Goal: Task Accomplishment & Management: Manage account settings

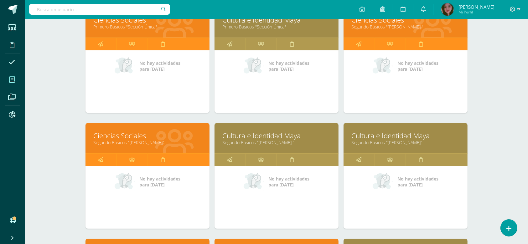
scroll to position [110, 0]
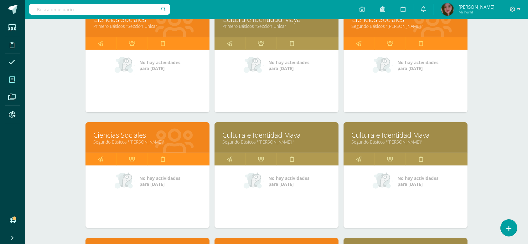
click at [275, 134] on link "Cultura e Identidad Maya" at bounding box center [276, 135] width 108 height 10
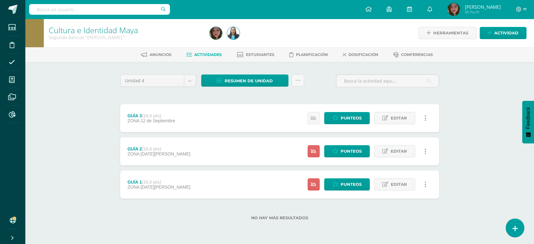
click at [514, 230] on icon at bounding box center [515, 228] width 6 height 7
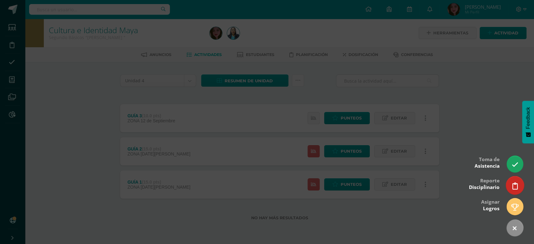
click at [517, 185] on icon at bounding box center [515, 185] width 6 height 7
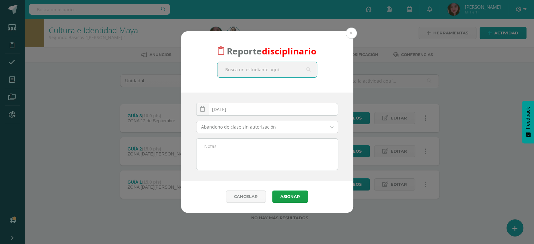
click at [287, 70] on input "text" at bounding box center [267, 69] width 100 height 15
type input "jasso"
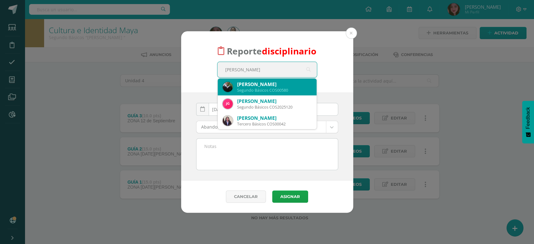
click at [276, 86] on div "Jason Gabriel Flores Velasquez" at bounding box center [274, 84] width 74 height 7
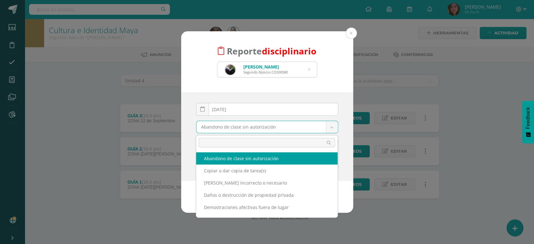
click at [331, 127] on body "Reporte disciplinario Jason Gabriel Flores Velasquez Segundo Básicos COS00580 j…" at bounding box center [267, 120] width 534 height 240
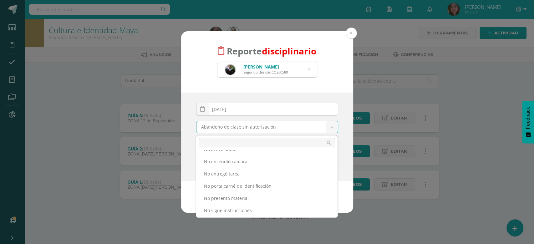
scroll to position [119, 0]
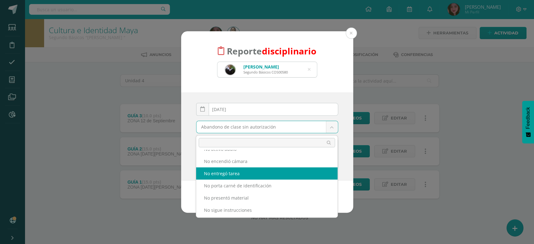
select select "14"
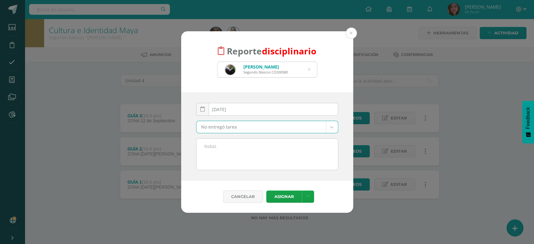
click at [257, 163] on textarea at bounding box center [267, 154] width 141 height 31
click at [244, 146] on textarea "No realizó presentacion de canción de cultura maya." at bounding box center [267, 154] width 141 height 31
click at [0, 0] on lt-span "presentaci ó n" at bounding box center [0, 0] width 0 height 0
drag, startPoint x: 319, startPoint y: 149, endPoint x: 202, endPoint y: 146, distance: 116.8
click at [202, 146] on textarea "No realizó presentación de canción de cultura maya." at bounding box center [267, 154] width 141 height 31
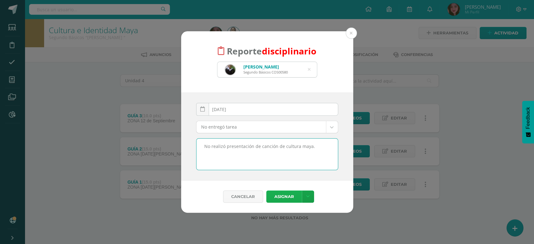
type textarea "No realizó presentación de canción de cultura maya."
click at [287, 196] on button "Asignar" at bounding box center [284, 197] width 36 height 12
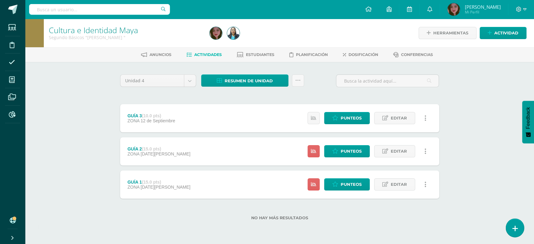
click at [516, 234] on link at bounding box center [515, 228] width 18 height 18
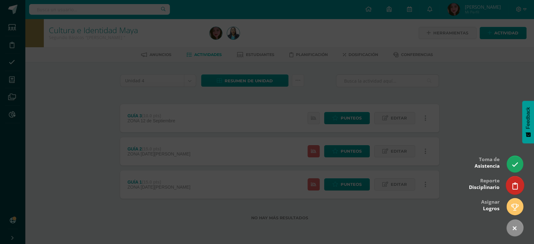
click at [519, 188] on link at bounding box center [515, 185] width 18 height 18
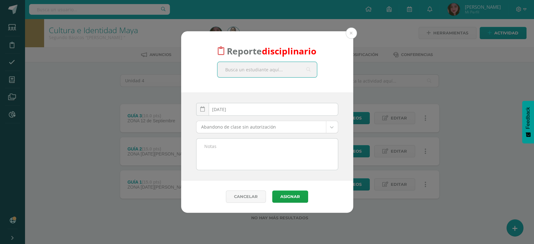
click at [259, 70] on input "text" at bounding box center [267, 69] width 100 height 15
type input "denzel"
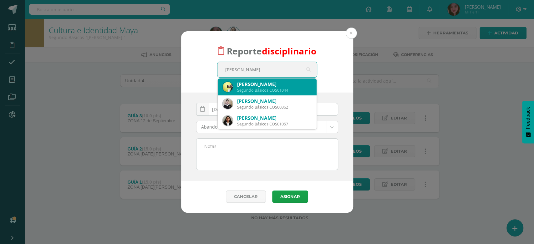
click at [261, 89] on div "Segundo Básicos COS01044" at bounding box center [274, 90] width 74 height 5
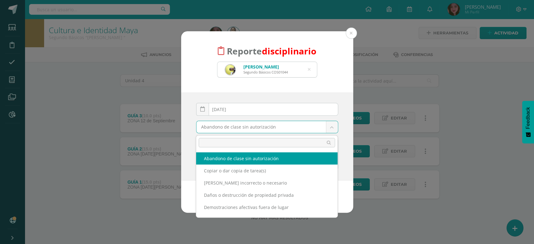
click at [334, 129] on body "Reporte disciplinario Denzel Estuardo Leverón Argueta Segundo Básicos COS01044 …" at bounding box center [267, 120] width 534 height 240
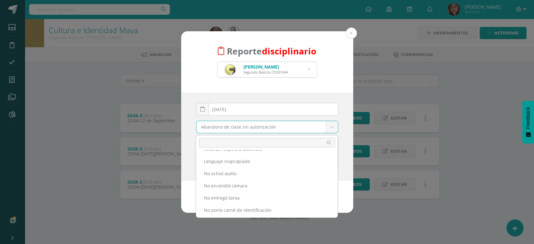
scroll to position [95, 0]
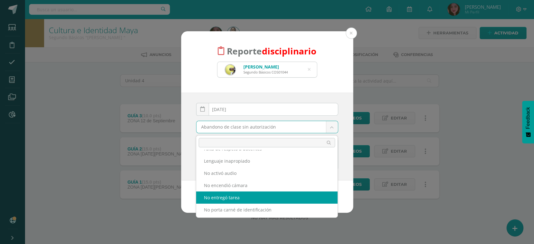
select select "14"
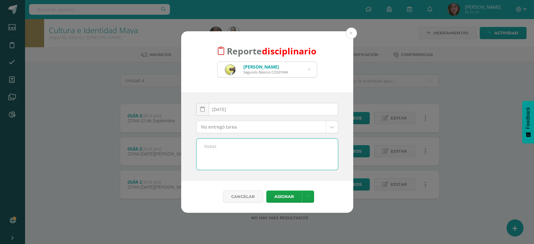
click at [265, 157] on textarea at bounding box center [267, 154] width 141 height 31
paste textarea "No realizó presentación de canción de cultura maya."
type textarea "No realizó presentación de canción de cultura maya."
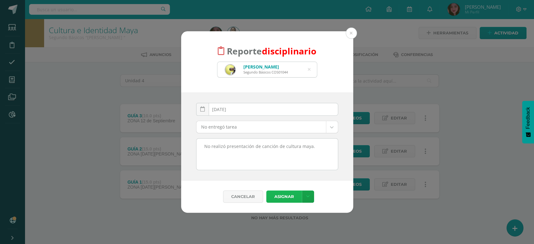
click at [280, 197] on button "Asignar" at bounding box center [284, 197] width 36 height 12
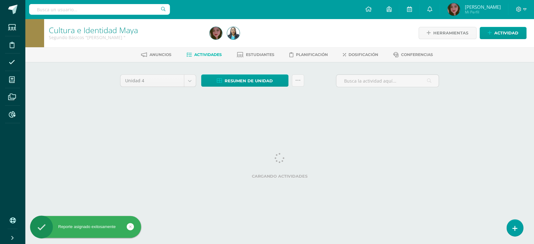
click at [520, 229] on link at bounding box center [515, 228] width 16 height 17
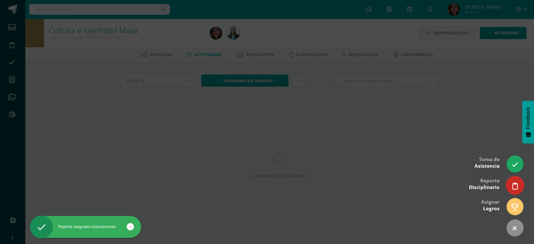
click at [514, 186] on icon at bounding box center [515, 185] width 6 height 7
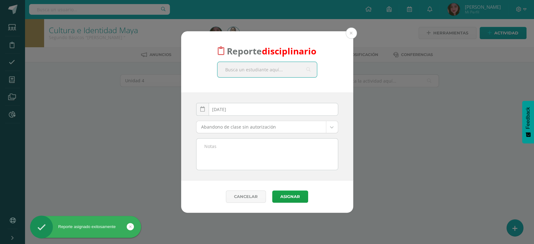
click at [264, 73] on input "text" at bounding box center [267, 69] width 100 height 15
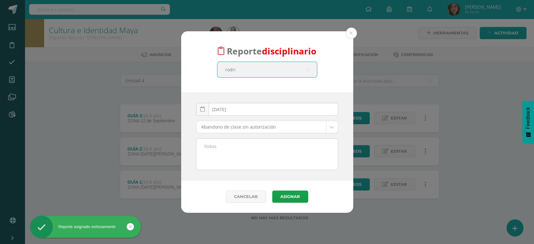
type input "rodrig"
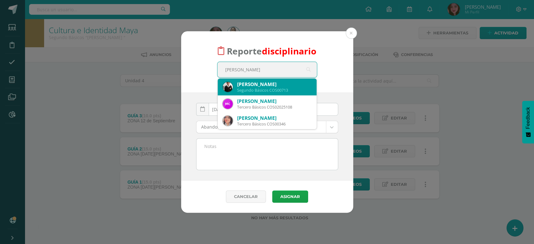
click at [263, 79] on div "Rodrigo Osberto Lopez Galindo Segundo Básicos COS00713" at bounding box center [267, 87] width 89 height 17
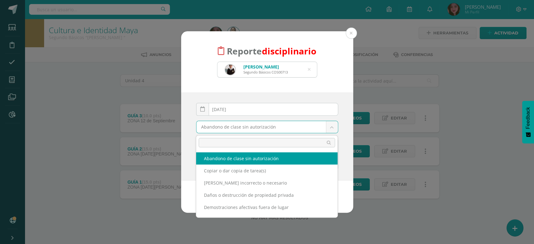
click at [331, 128] on body "Reporte disciplinario Rodrigo Osberto Lopez Galindo Segundo Básicos COS00713 ro…" at bounding box center [267, 120] width 534 height 240
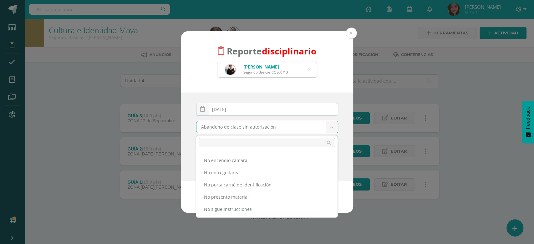
scroll to position [120, 0]
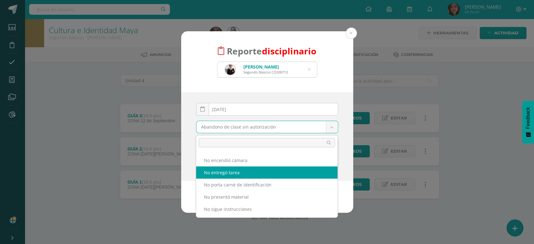
select select "14"
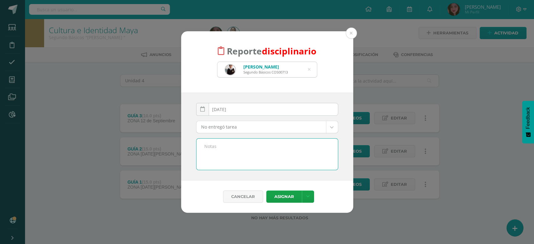
click at [264, 161] on textarea at bounding box center [267, 154] width 141 height 31
paste textarea "No realizó presentación de canción de cultura maya."
type textarea "No realizó presentación de canción de cultura maya."
click at [280, 199] on button "Asignar" at bounding box center [284, 197] width 36 height 12
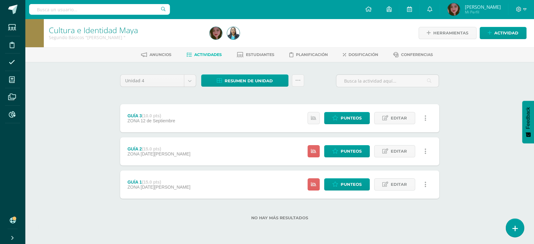
click at [515, 225] on icon at bounding box center [515, 228] width 6 height 7
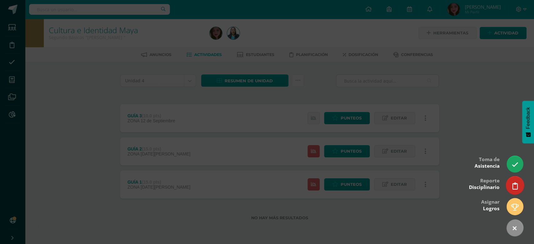
click at [515, 185] on icon at bounding box center [515, 185] width 6 height 7
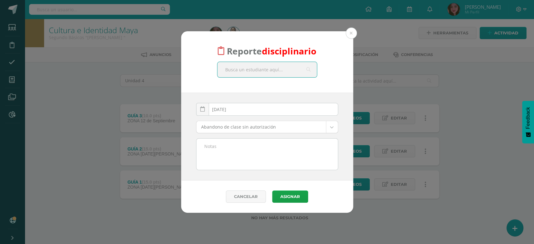
click at [290, 70] on input "text" at bounding box center [267, 69] width 100 height 15
type input "marcela"
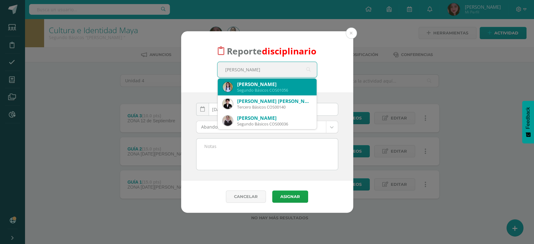
click at [279, 90] on div "Segundo Básicos COS01056" at bounding box center [274, 90] width 74 height 5
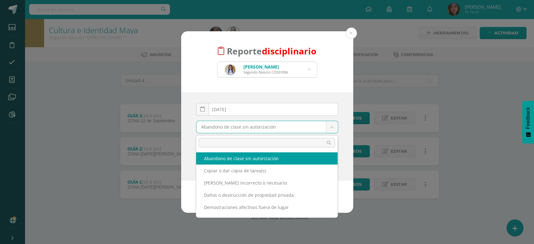
click at [328, 128] on body "Reporte disciplinario Ashly Marcela Sarmiento Argueta Segundo Básicos COS01056 …" at bounding box center [267, 120] width 534 height 240
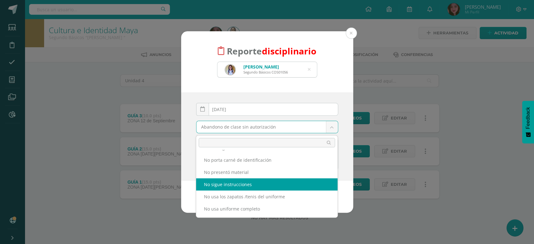
scroll to position [105, 0]
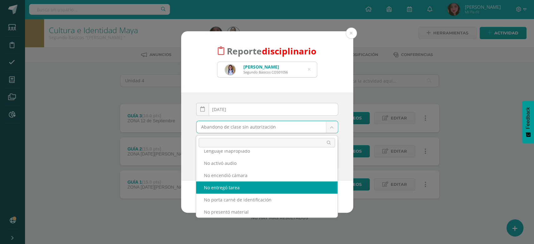
select select "14"
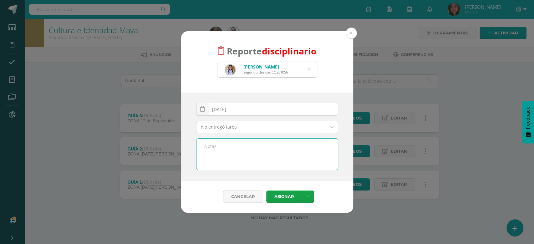
click at [269, 155] on textarea at bounding box center [267, 154] width 141 height 31
paste textarea "No realizó presentación de canción de cultura maya."
type textarea "No realizó presentación de canción de cultura maya."
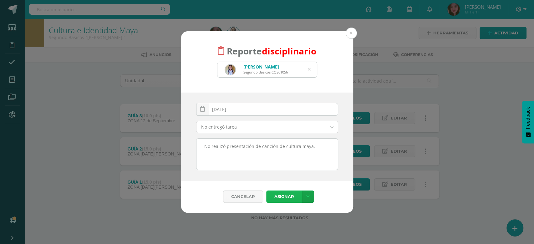
click at [283, 198] on button "Asignar" at bounding box center [284, 197] width 36 height 12
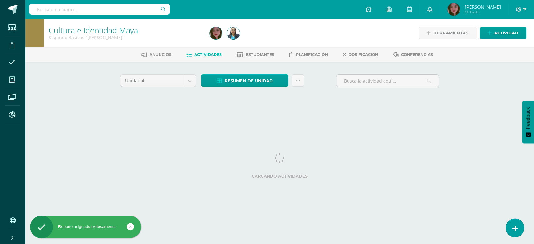
click at [517, 230] on icon at bounding box center [515, 228] width 6 height 7
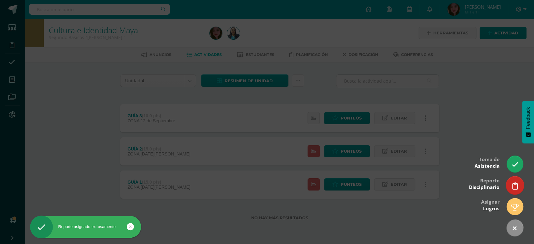
click at [514, 180] on link at bounding box center [515, 185] width 18 height 18
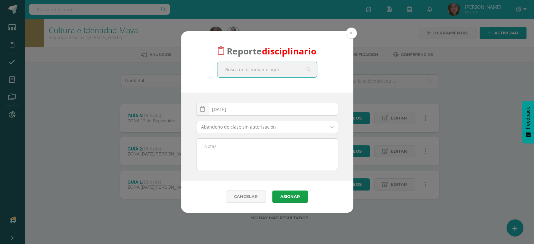
click at [288, 70] on input "text" at bounding box center [267, 69] width 100 height 15
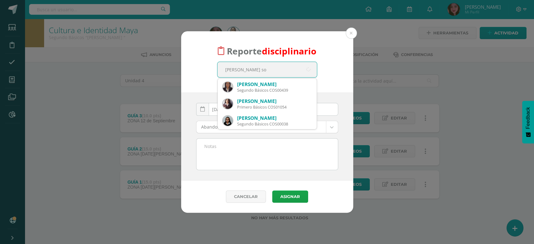
type input "[PERSON_NAME]"
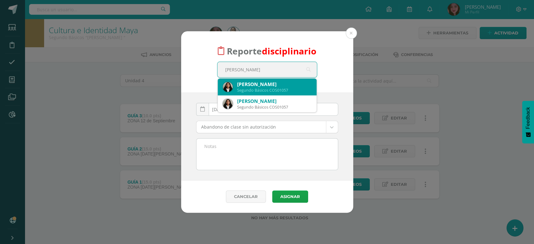
click at [277, 87] on div "[PERSON_NAME]" at bounding box center [274, 84] width 74 height 7
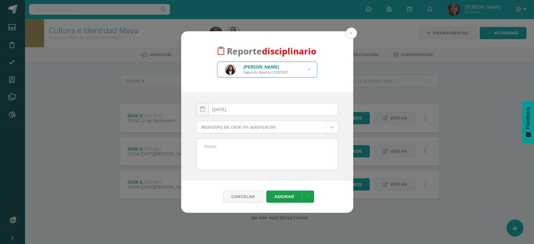
click at [328, 127] on body "Reporte disciplinario [PERSON_NAME] [PERSON_NAME] Básicos COS01057 [PERSON_NAME…" at bounding box center [267, 120] width 534 height 240
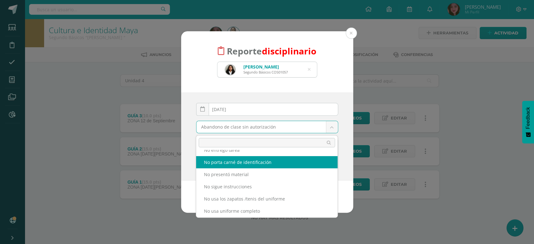
scroll to position [137, 0]
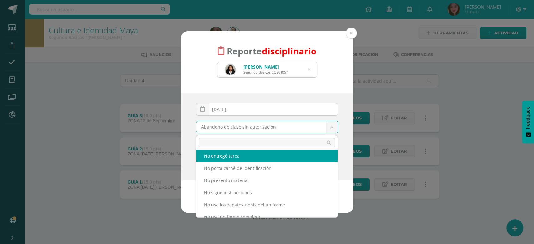
select select "14"
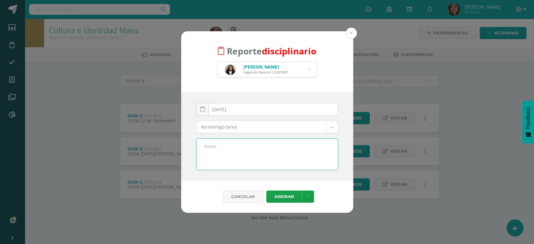
click at [265, 148] on textarea at bounding box center [267, 154] width 141 height 31
paste textarea "No realizó presentación de canción de cultura maya."
type textarea "No realizó presentación de canción de cultura maya."
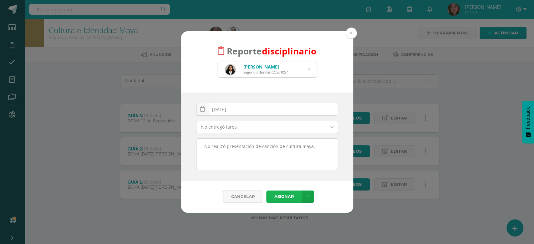
click at [290, 197] on button "Asignar" at bounding box center [284, 197] width 36 height 12
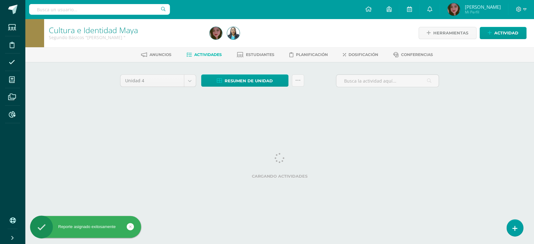
click at [517, 227] on icon at bounding box center [515, 228] width 5 height 7
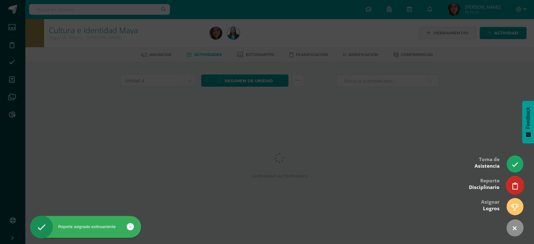
click at [519, 187] on link at bounding box center [515, 185] width 18 height 18
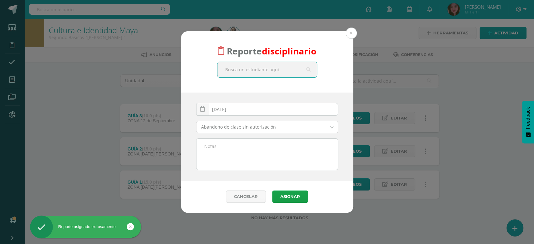
click at [278, 69] on input "text" at bounding box center [267, 69] width 100 height 15
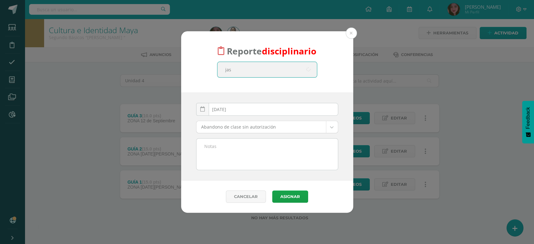
type input "jasl"
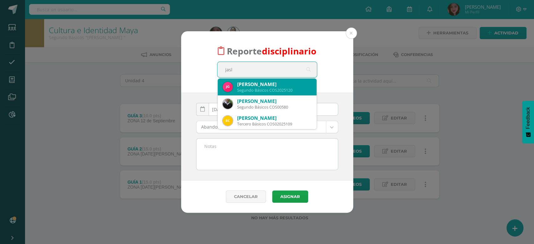
click at [278, 88] on div "Jaslyn Johana Gómez Hernández" at bounding box center [274, 84] width 74 height 7
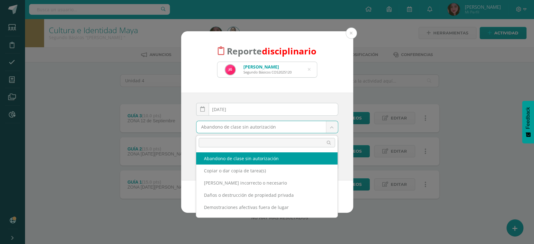
click at [331, 132] on body "Reporte disciplinario Jaslyn Johana Gómez Hernández Segundo Básicos COS2025120 …" at bounding box center [267, 120] width 534 height 240
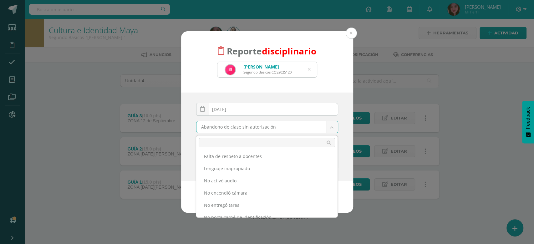
scroll to position [88, 0]
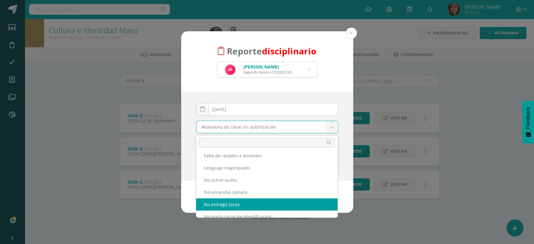
select select "14"
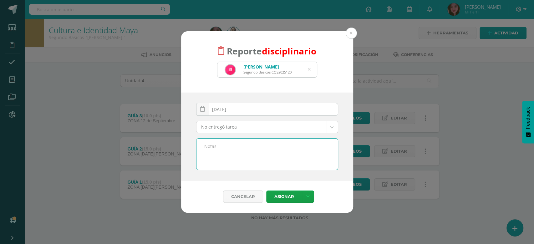
click at [263, 153] on textarea at bounding box center [267, 154] width 141 height 31
paste textarea "No realizó presentación de canción de cultura maya."
type textarea "No realizó presentación de canción de cultura maya."
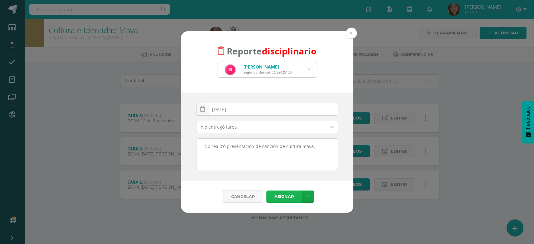
click at [279, 198] on button "Asignar" at bounding box center [284, 197] width 36 height 12
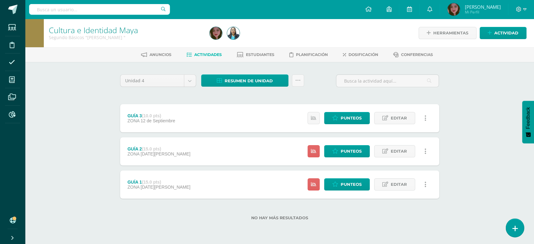
click at [514, 224] on link at bounding box center [515, 228] width 18 height 18
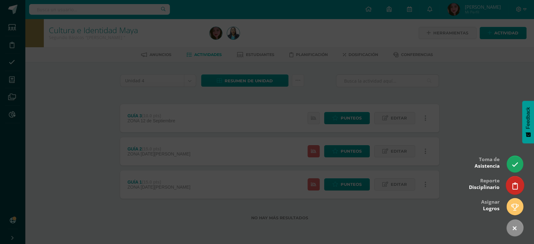
click at [514, 188] on icon at bounding box center [515, 185] width 6 height 7
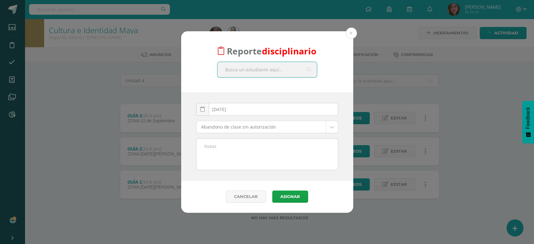
click at [293, 72] on input "text" at bounding box center [267, 69] width 100 height 15
type input "kenne"
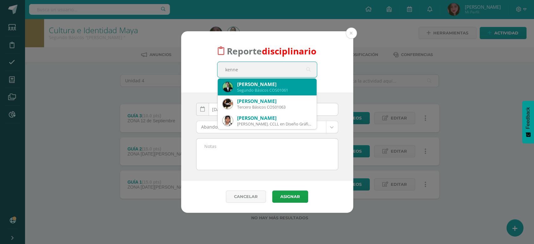
click at [260, 91] on div "Segundo Básicos COS01061" at bounding box center [274, 90] width 74 height 5
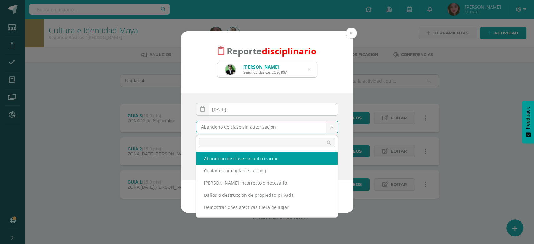
click at [328, 129] on body "Reporte disciplinario Kenneth Steven Escobar Alvarado Segundo Básicos COS01061 …" at bounding box center [267, 120] width 534 height 240
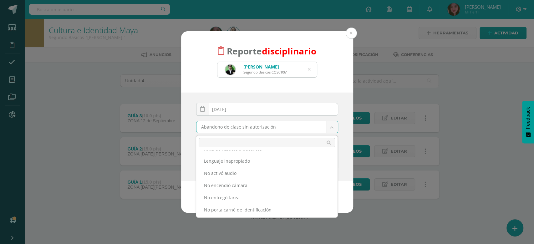
scroll to position [96, 0]
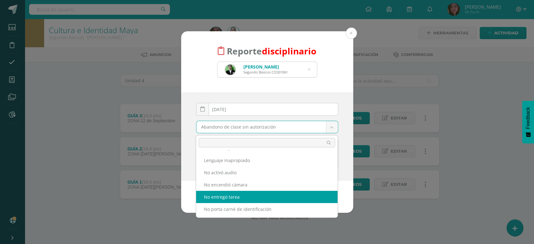
select select "14"
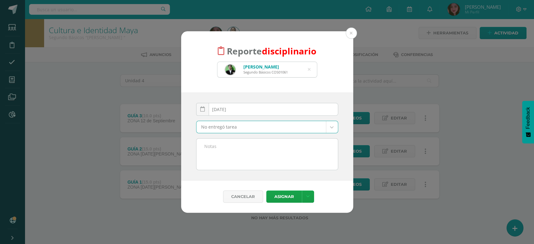
click at [279, 153] on textarea at bounding box center [267, 154] width 141 height 31
paste textarea "No realizó presentación de canción de cultura maya."
type textarea "No realizó presentación de canción de cultura maya."
click at [289, 198] on button "Asignar" at bounding box center [284, 197] width 36 height 12
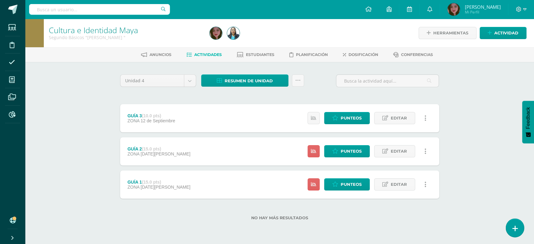
click at [510, 235] on link at bounding box center [515, 228] width 18 height 18
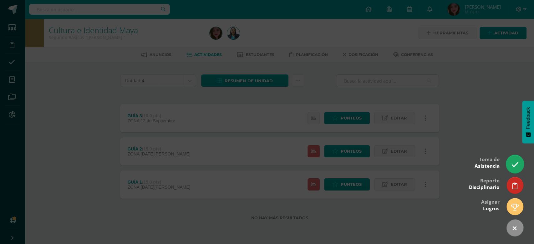
click at [519, 164] on link at bounding box center [515, 164] width 18 height 18
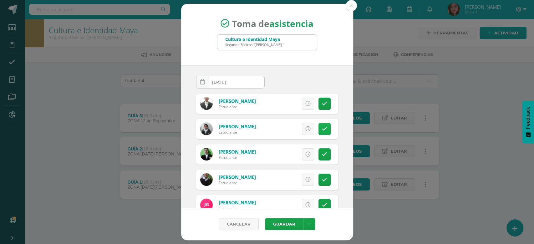
click at [322, 130] on icon at bounding box center [324, 128] width 5 height 5
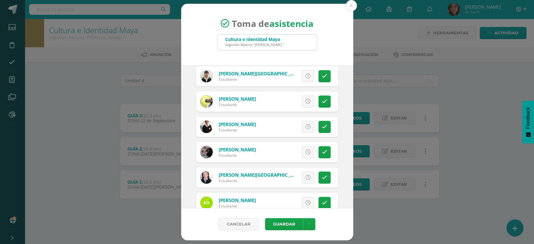
scroll to position [278, 0]
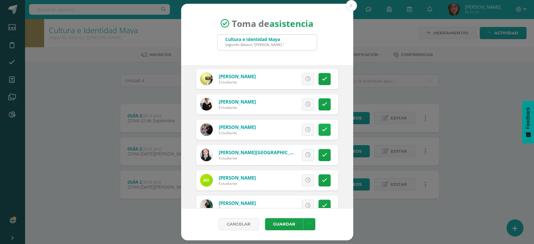
click at [322, 129] on icon at bounding box center [324, 129] width 5 height 5
click at [289, 129] on span "Excusa" at bounding box center [297, 130] width 17 height 12
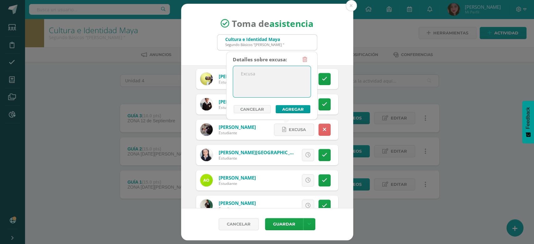
click at [290, 70] on textarea at bounding box center [272, 81] width 78 height 31
type textarea "BANDA"
click at [289, 107] on button "Agregar" at bounding box center [293, 109] width 35 height 8
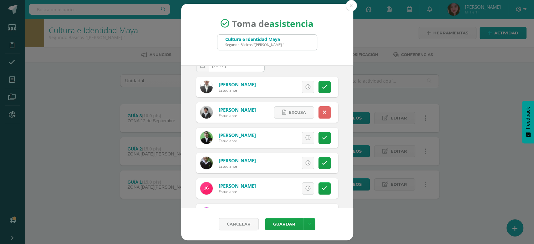
scroll to position [16, 0]
click at [289, 114] on span "Excusa" at bounding box center [297, 113] width 17 height 12
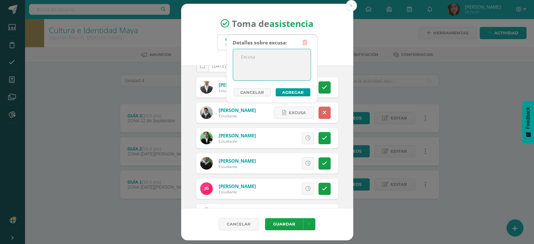
click at [268, 54] on textarea at bounding box center [272, 64] width 78 height 31
type textarea "BANDA"
click at [283, 92] on button "Agregar" at bounding box center [293, 92] width 35 height 8
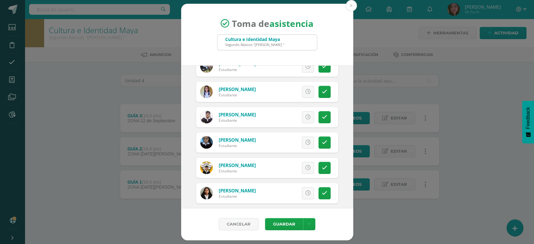
scroll to position [499, 0]
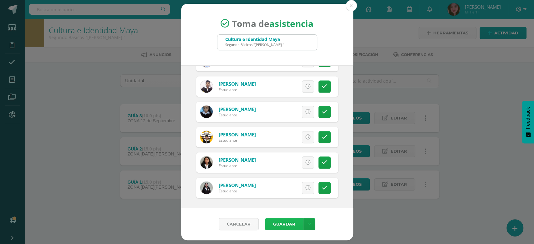
click at [281, 228] on button "Guardar" at bounding box center [284, 224] width 38 height 12
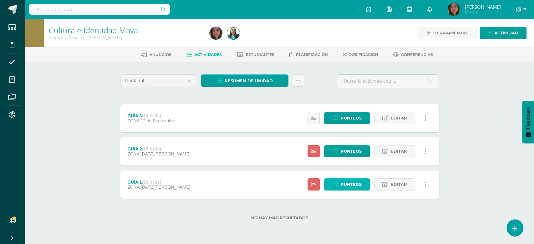
click at [344, 188] on span "Punteos" at bounding box center [351, 185] width 21 height 12
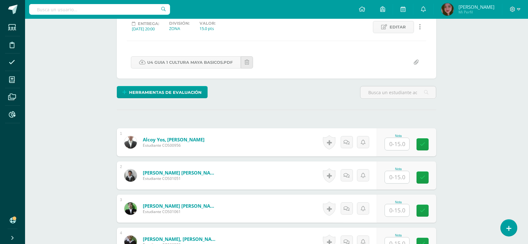
scroll to position [89, 0]
click at [398, 139] on input "text" at bounding box center [400, 144] width 25 height 13
type input "6"
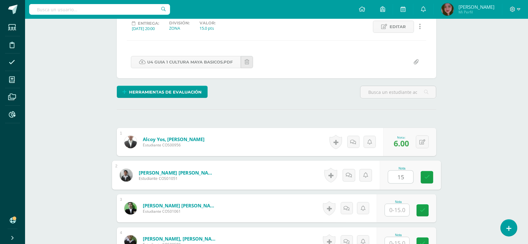
type input "15"
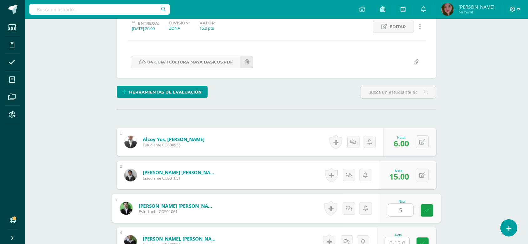
type input "5"
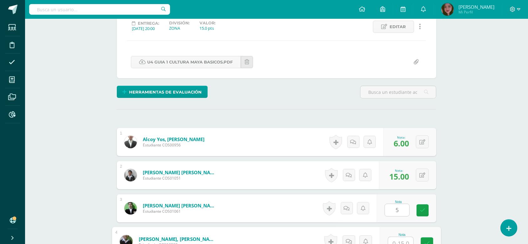
scroll to position [95, 0]
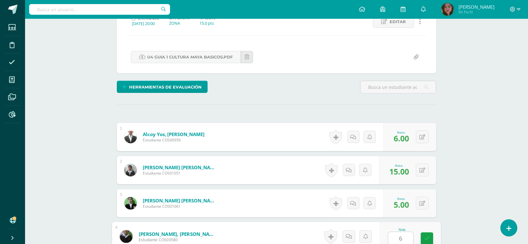
type input "6"
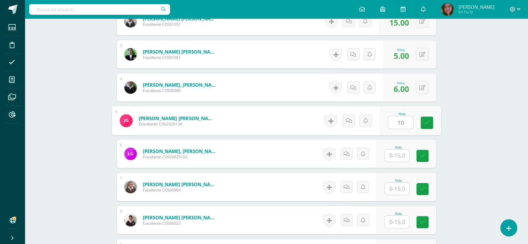
type input "10"
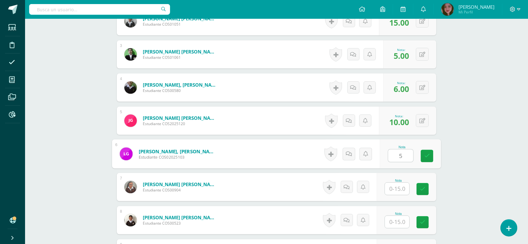
type input "5"
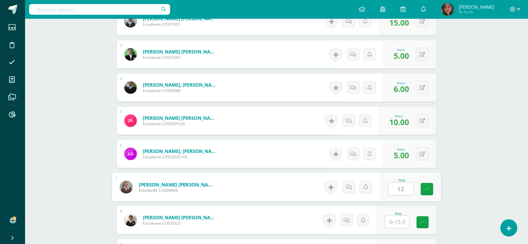
type input "12"
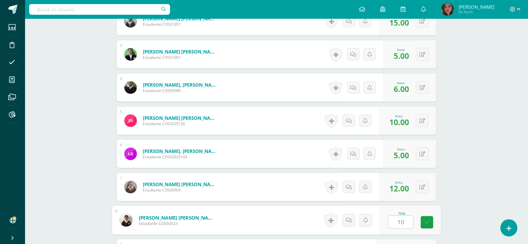
type input "10"
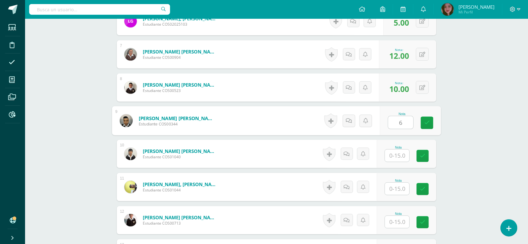
type input "6"
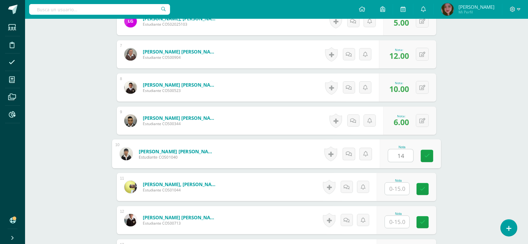
type input "14"
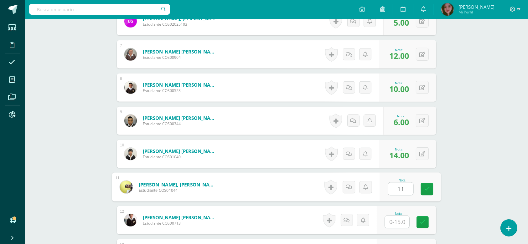
type input "11"
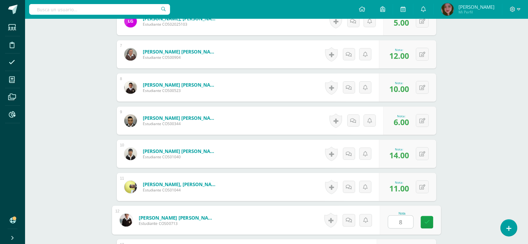
type input "8"
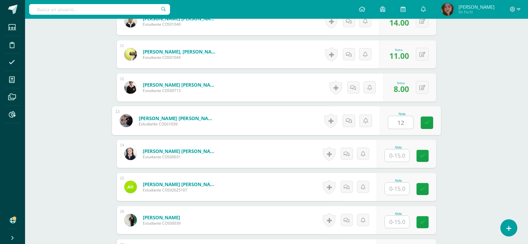
type input "12"
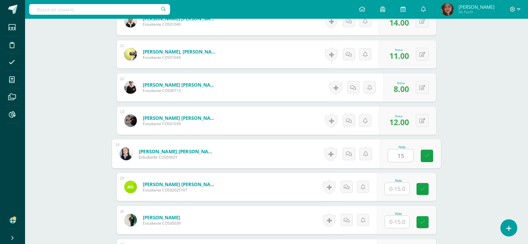
type input "15"
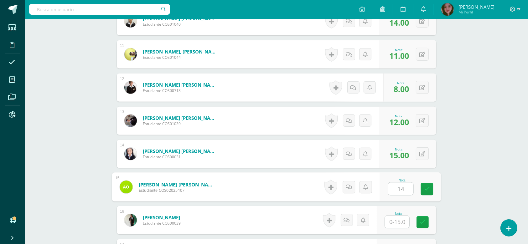
type input "14"
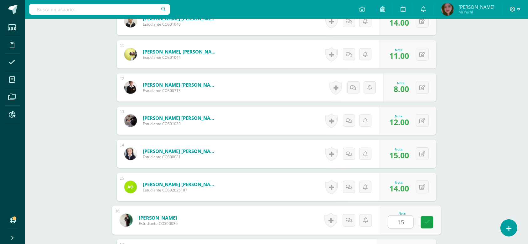
type input "15"
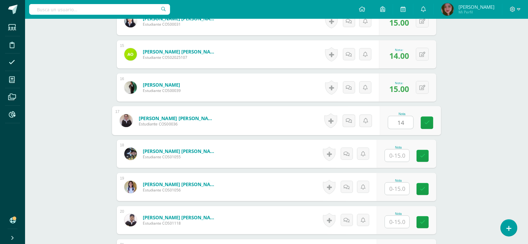
type input "14"
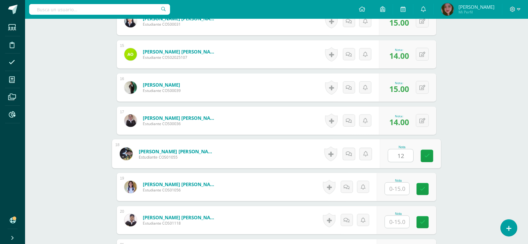
type input "12"
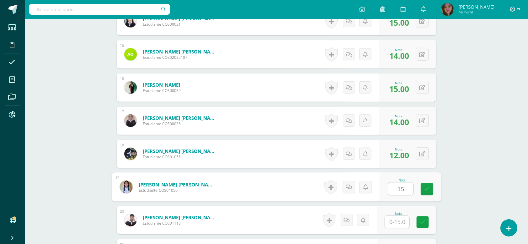
type input "15"
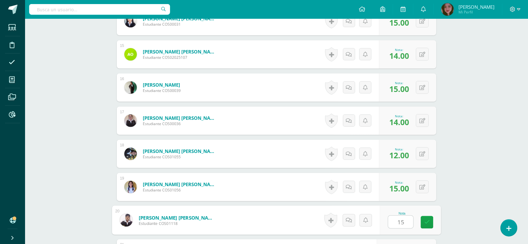
type input "15"
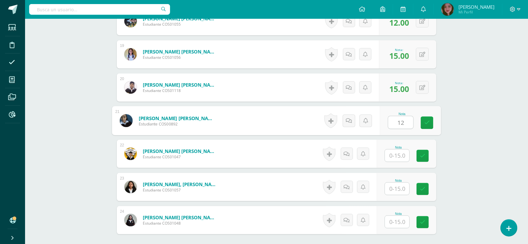
type input "12"
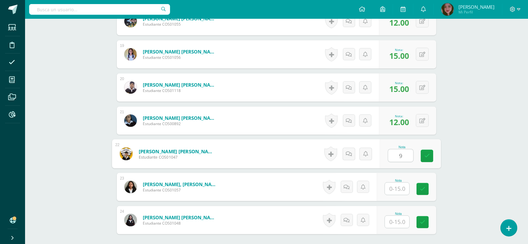
type input "9"
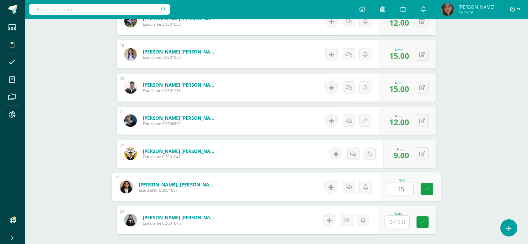
type input "15"
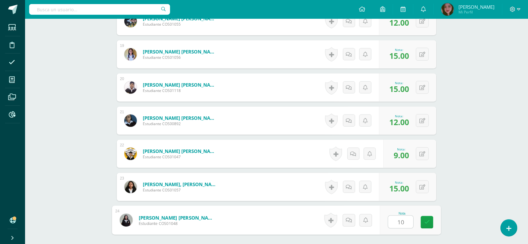
type input "10"
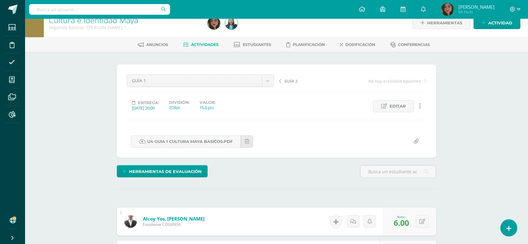
scroll to position [0, 0]
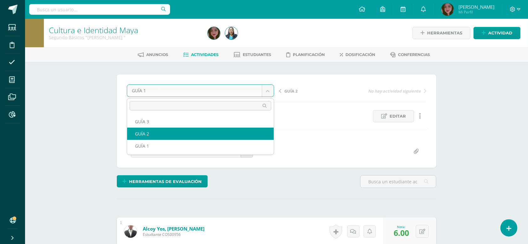
select select "/dashboard/teacher/grade-activity/123427/"
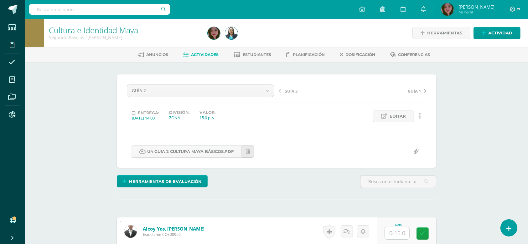
click at [220, 130] on div "GUÍA 2 GUÍA 3 GUÍA 2 GUÍA 1 GUÍA 3 GUÍA 1 Entrega: [DATE] 14:00 División: ZONA …" at bounding box center [276, 120] width 299 height 73
click at [513, 30] on link "Actividad" at bounding box center [496, 33] width 47 height 12
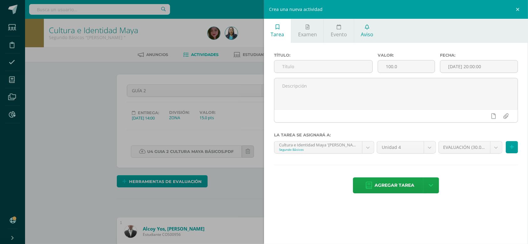
click at [373, 31] on link "Aviso" at bounding box center [367, 31] width 26 height 24
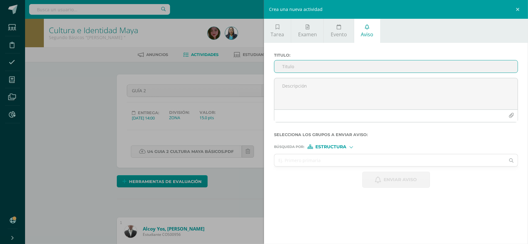
click at [345, 67] on input "Titulo :" at bounding box center [395, 66] width 243 height 12
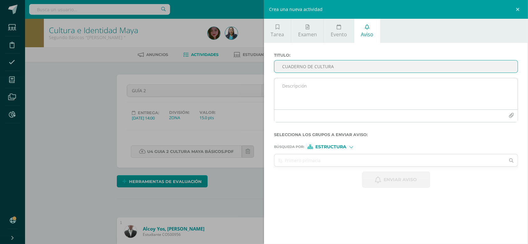
type input "CUADERNO DE CULTURA"
click at [335, 91] on textarea at bounding box center [395, 93] width 243 height 31
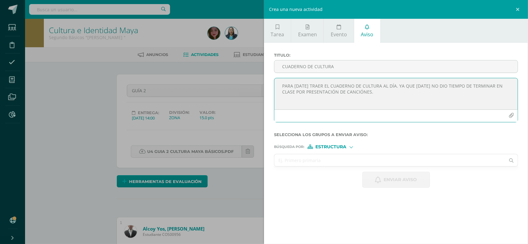
type textarea "PARA MAÑANA TRAER EL CUADERNO DE CULTURA AL DÍA. YA QUE HOY NO DIO TIEMPO DE TE…"
click at [303, 165] on input "text" at bounding box center [389, 160] width 231 height 12
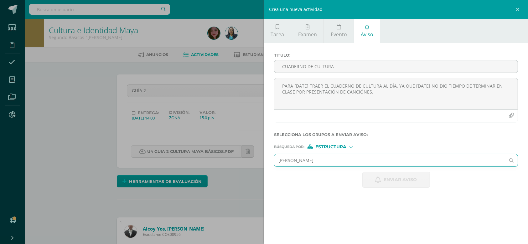
type input "MIGUEL"
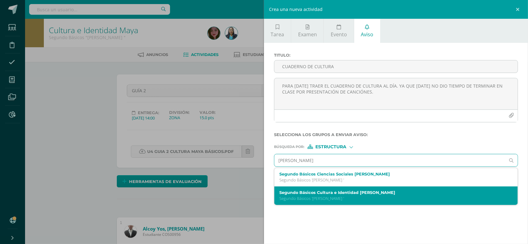
click at [300, 193] on label "Segundo Básicos Cultura e Identidad Maya Miguel Angel" at bounding box center [390, 192] width 223 height 5
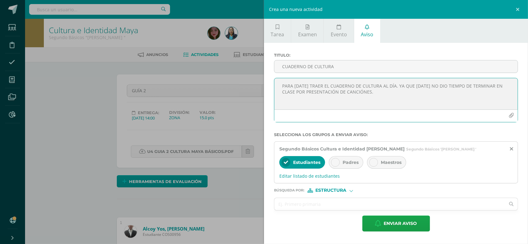
click at [362, 93] on textarea "PARA MAÑANA TRAER EL CUADERNO DE CULTURA AL DÍA. YA QUE HOY NO DIO TIEMPO DE TE…" at bounding box center [395, 93] width 243 height 31
type textarea "PARA MAÑANA TRAER EL CUADERNO DE CULTURA AL DÍA. YA QUE HOY NO DIO TIEMPO DE TE…"
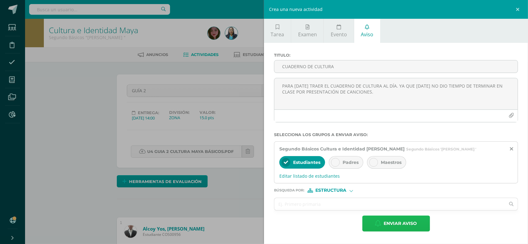
click at [391, 229] on span "Enviar aviso" at bounding box center [400, 223] width 33 height 15
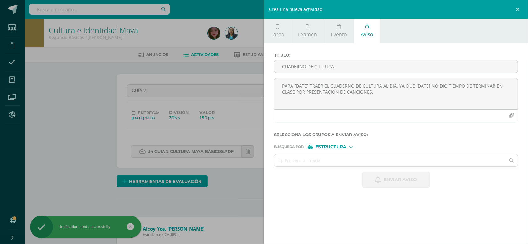
click at [240, 194] on div "Crea una nueva actividad Tarea Examen Evento Aviso Título: Valor: 100.0 Fecha: …" at bounding box center [264, 122] width 528 height 244
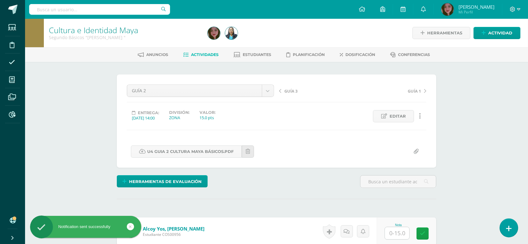
click at [505, 229] on link at bounding box center [508, 228] width 18 height 18
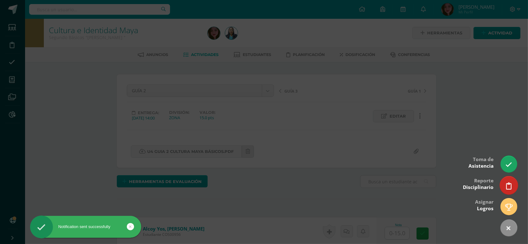
click at [511, 186] on link at bounding box center [508, 185] width 18 height 18
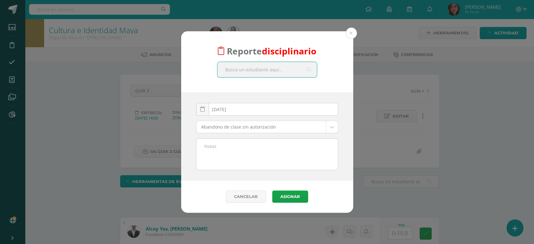
click at [258, 75] on input "text" at bounding box center [267, 69] width 100 height 15
type input "JASL"
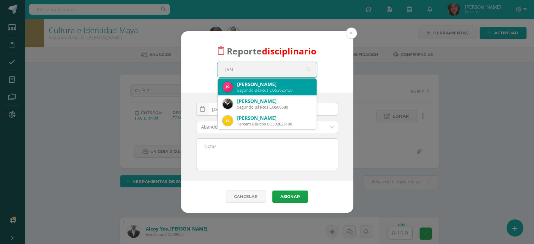
click at [258, 84] on div "Jaslyn Johana Gómez Hernández" at bounding box center [274, 84] width 74 height 7
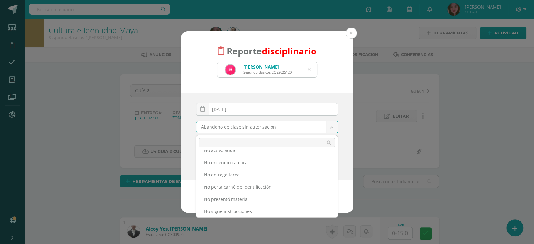
scroll to position [118, 0]
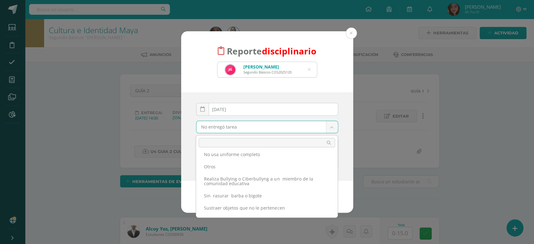
scroll to position [189, 0]
select select "31"
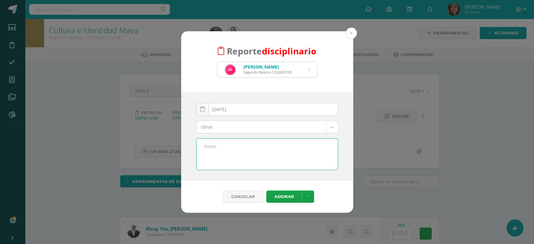
click at [282, 154] on textarea at bounding box center [267, 154] width 141 height 31
type textarea "l"
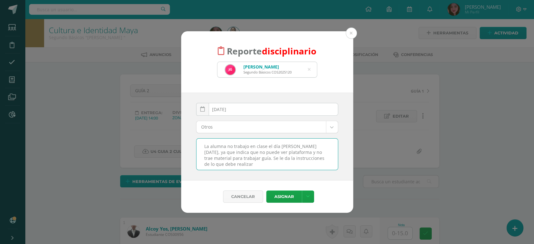
click at [260, 161] on textarea "La alumna no trabajo en clase el día de hoy, ya que indica que no puede ver pla…" at bounding box center [267, 154] width 141 height 31
click at [0, 0] on lt-span "la instrucci ón" at bounding box center [0, 0] width 0 height 0
click at [311, 159] on textarea "La alumna no trabajo en clase el día de hoy, ya que indica que no puede ver pla…" at bounding box center [267, 154] width 141 height 31
type textarea "La alumna no trabajo en clase el día [PERSON_NAME][DATE], ya que indica que no …"
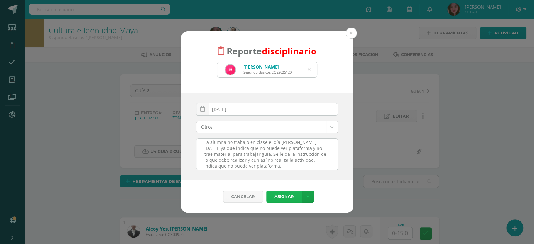
click at [287, 193] on button "Asignar" at bounding box center [284, 197] width 36 height 12
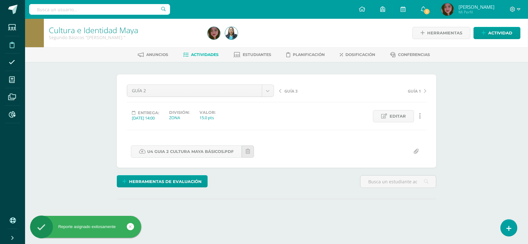
click at [14, 45] on icon at bounding box center [12, 45] width 5 height 6
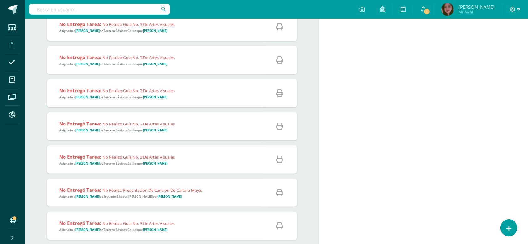
scroll to position [359, 0]
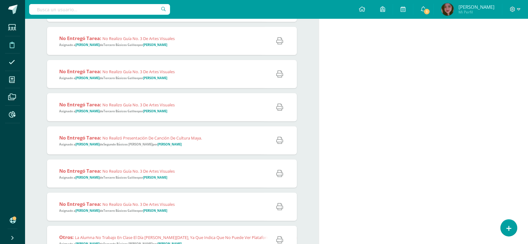
click at [119, 169] on span "No realizo guía No. 3 de artes visuales" at bounding box center [138, 171] width 72 height 6
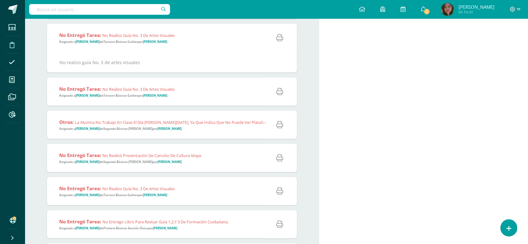
scroll to position [539, 0]
click at [149, 125] on span "Otros: La alumna no trabajo en clase el día de hoy, ya que indica que no puede …" at bounding box center [312, 126] width 507 height 12
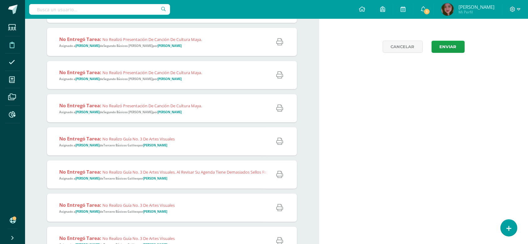
scroll to position [0, 0]
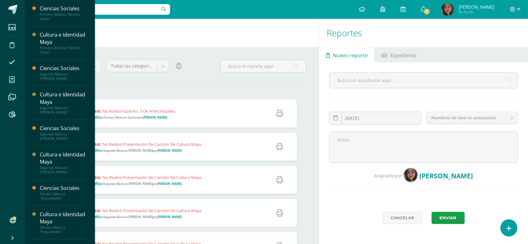
click at [13, 78] on icon at bounding box center [12, 80] width 6 height 6
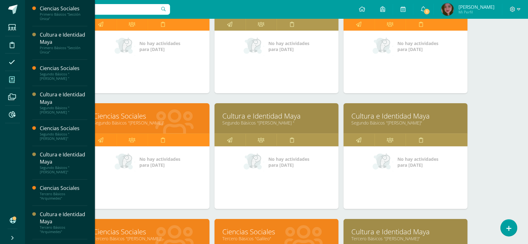
scroll to position [128, 0]
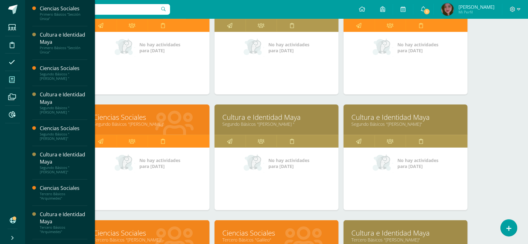
click at [291, 119] on link "Cultura e Identidad Maya" at bounding box center [276, 117] width 108 height 10
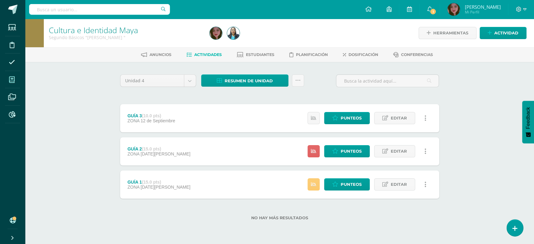
click at [9, 77] on icon at bounding box center [12, 80] width 6 height 6
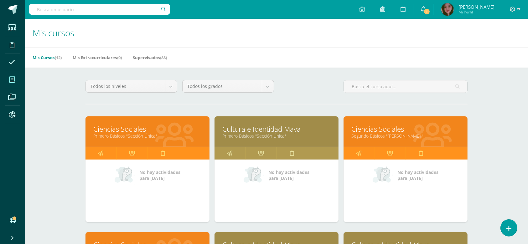
click at [124, 130] on link "Ciencias Sociales" at bounding box center [147, 129] width 108 height 10
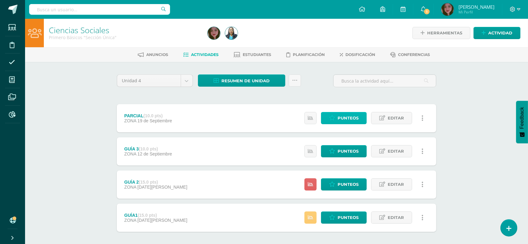
click at [334, 120] on icon at bounding box center [332, 117] width 6 height 5
click at [350, 219] on span "Punteos" at bounding box center [347, 218] width 21 height 12
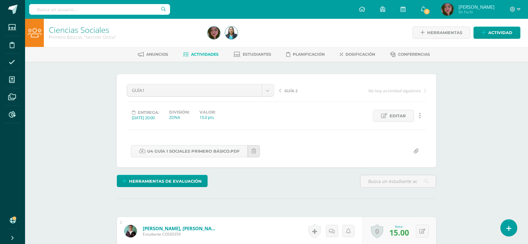
scroll to position [1, 0]
click at [218, 156] on link "U4 GUÍA 1 SOCIALES PRIMERO BÁSICO.pdf" at bounding box center [189, 151] width 117 height 12
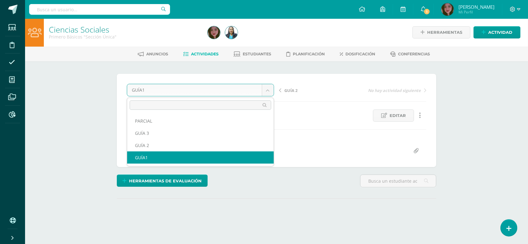
click at [268, 87] on body "Estudiantes Disciplina Asistencia Mis cursos Archivos Reportes Soporte Ayuda Re…" at bounding box center [264, 123] width 528 height 248
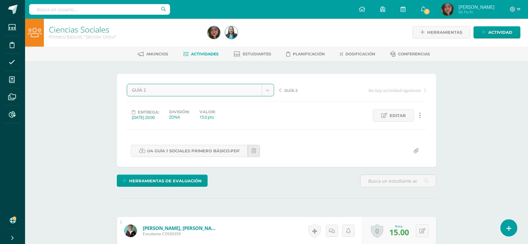
select select "/dashboard/teacher/grade-activity/123426/"
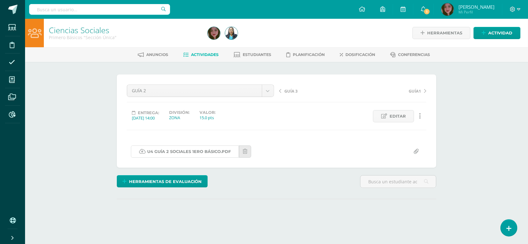
click at [215, 150] on link "U4 GUÍA 2 SOCIALES 1ERO BÁSICO.pdf" at bounding box center [185, 152] width 108 height 12
click at [510, 225] on icon at bounding box center [509, 228] width 6 height 7
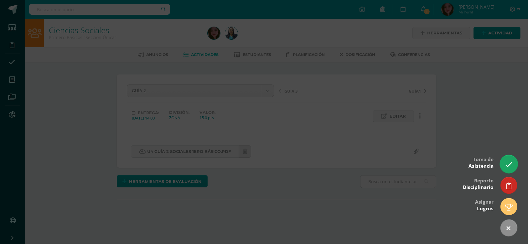
click at [506, 163] on icon at bounding box center [508, 164] width 7 height 7
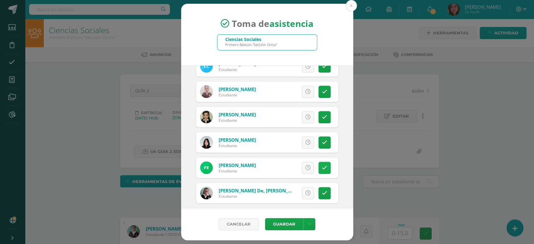
click at [322, 168] on icon at bounding box center [324, 167] width 5 height 5
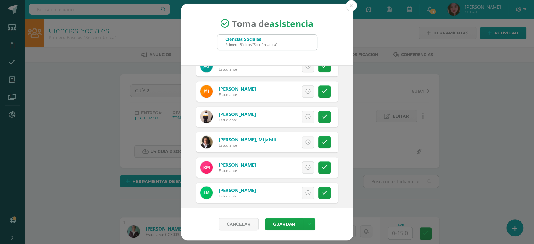
scroll to position [0, 0]
click at [319, 120] on link at bounding box center [325, 117] width 12 height 12
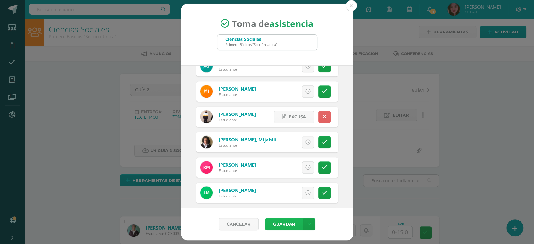
click at [279, 226] on button "Guardar" at bounding box center [284, 224] width 38 height 12
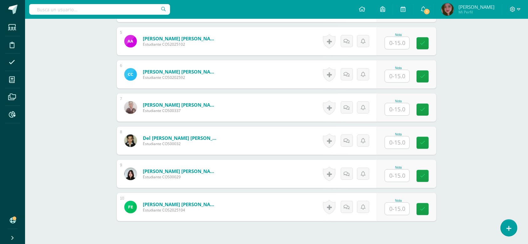
scroll to position [370, 0]
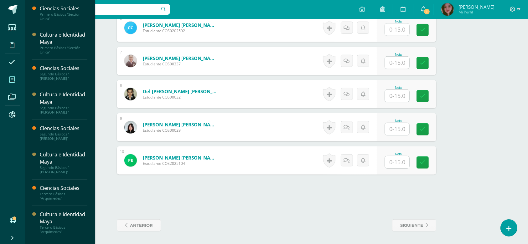
click at [14, 81] on icon at bounding box center [12, 80] width 6 height 6
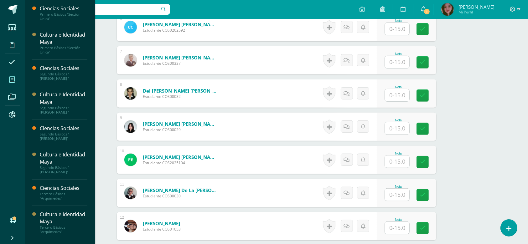
scroll to position [370, 0]
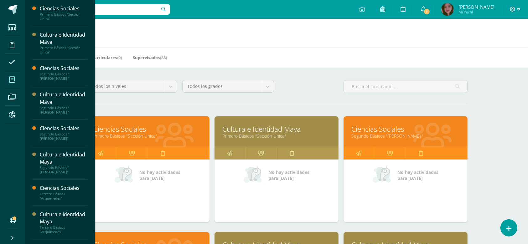
click at [132, 129] on link "Ciencias Sociales" at bounding box center [147, 129] width 108 height 10
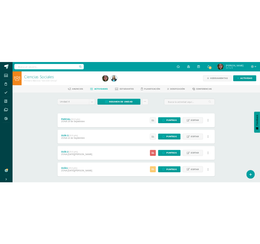
scroll to position [30, 0]
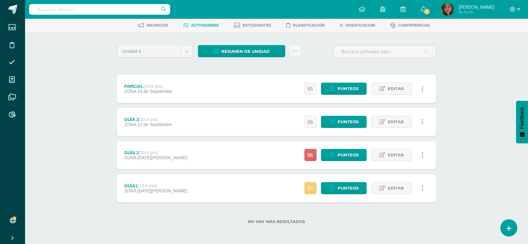
click at [338, 128] on div "Estatus de Actividad: 35 Estudiantes sin calificar 0 Estudiantes con cero Media…" at bounding box center [365, 122] width 141 height 28
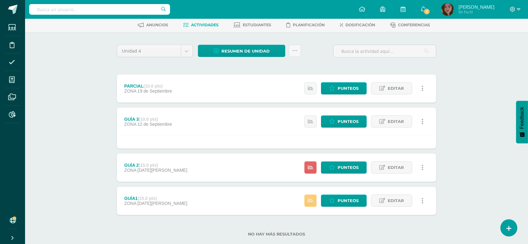
click at [73, 124] on div "Ciencias Sociales Primero Básicos "Sección Única" Herramientas Detalle de asist…" at bounding box center [276, 123] width 503 height 268
